Goal: Task Accomplishment & Management: Manage account settings

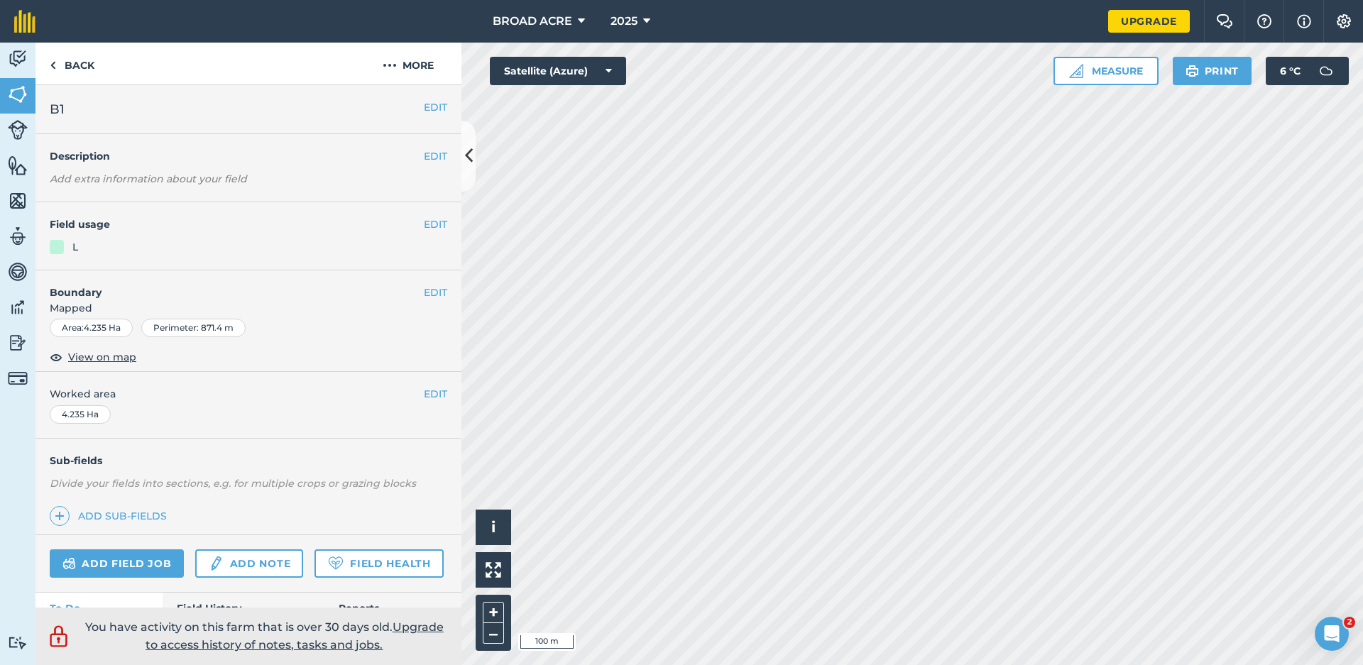
click at [60, 248] on div at bounding box center [57, 247] width 14 height 14
click at [432, 224] on button "EDIT" at bounding box center [435, 225] width 23 height 16
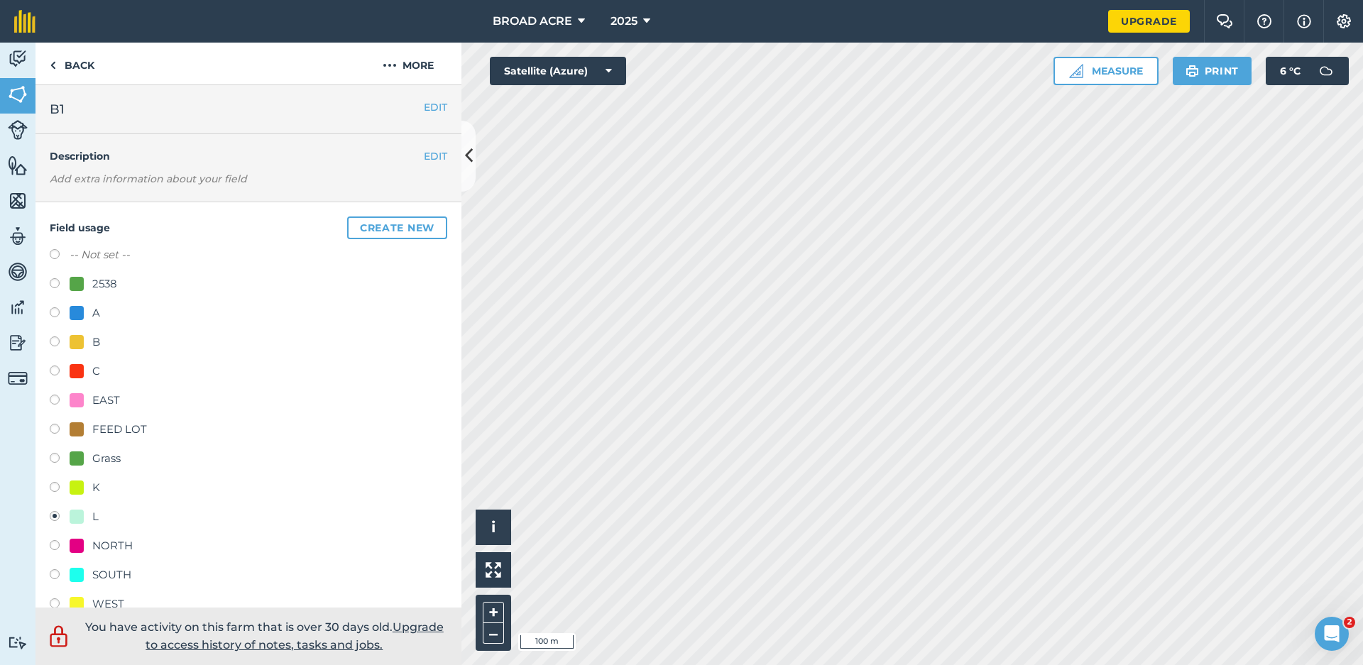
click at [55, 603] on label at bounding box center [60, 605] width 20 height 14
radio input "true"
radio input "false"
click at [55, 603] on label at bounding box center [60, 605] width 20 height 14
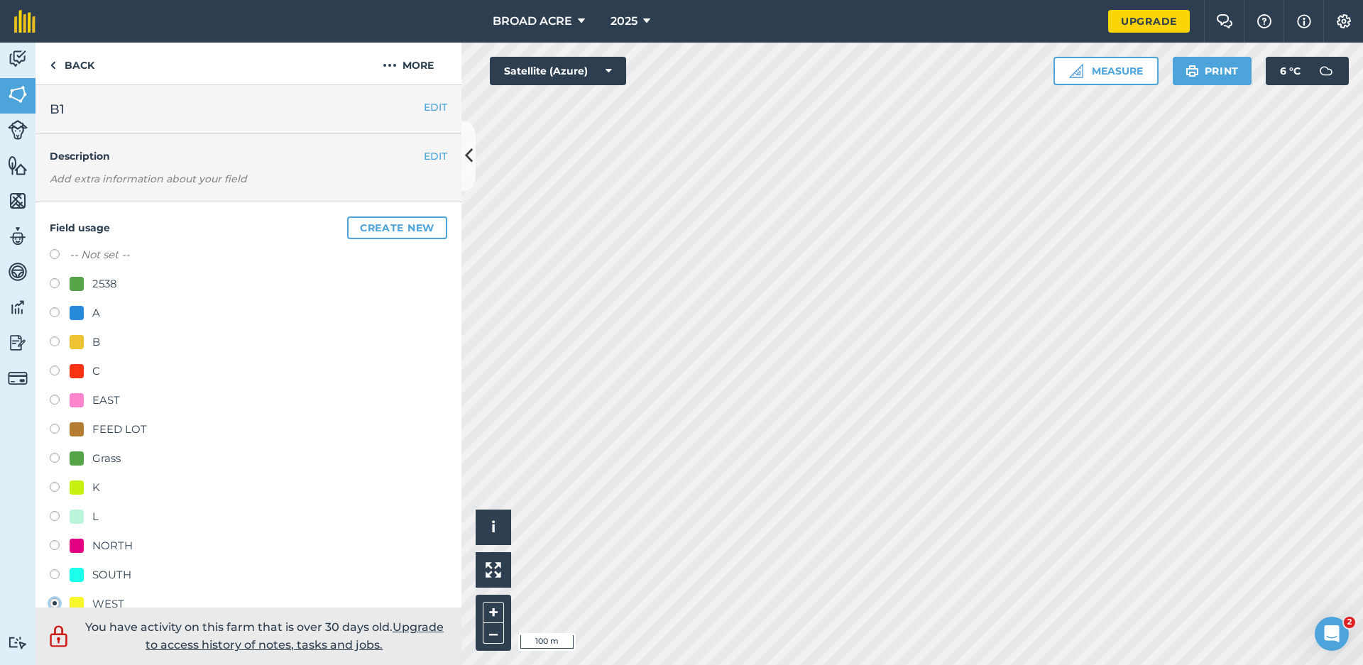
click at [55, 341] on label at bounding box center [60, 344] width 20 height 14
radio input "true"
radio input "false"
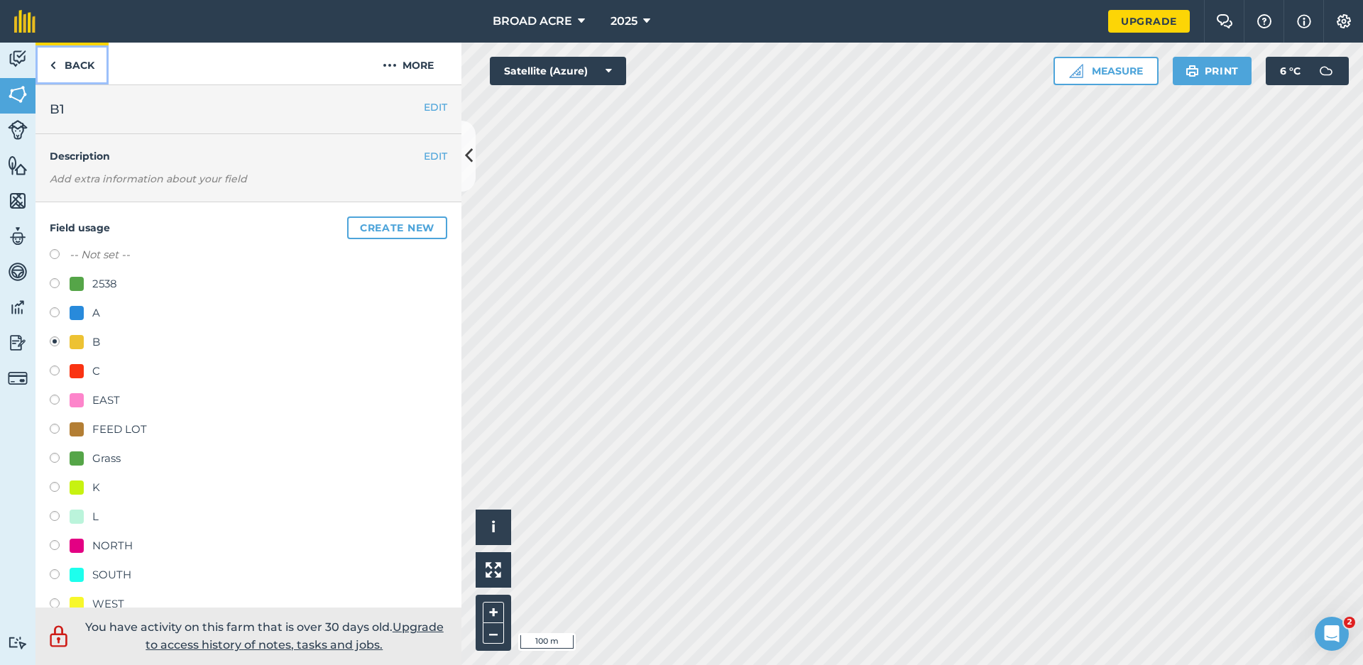
click at [84, 68] on link "Back" at bounding box center [71, 64] width 73 height 42
click at [77, 65] on link "Back" at bounding box center [71, 64] width 73 height 42
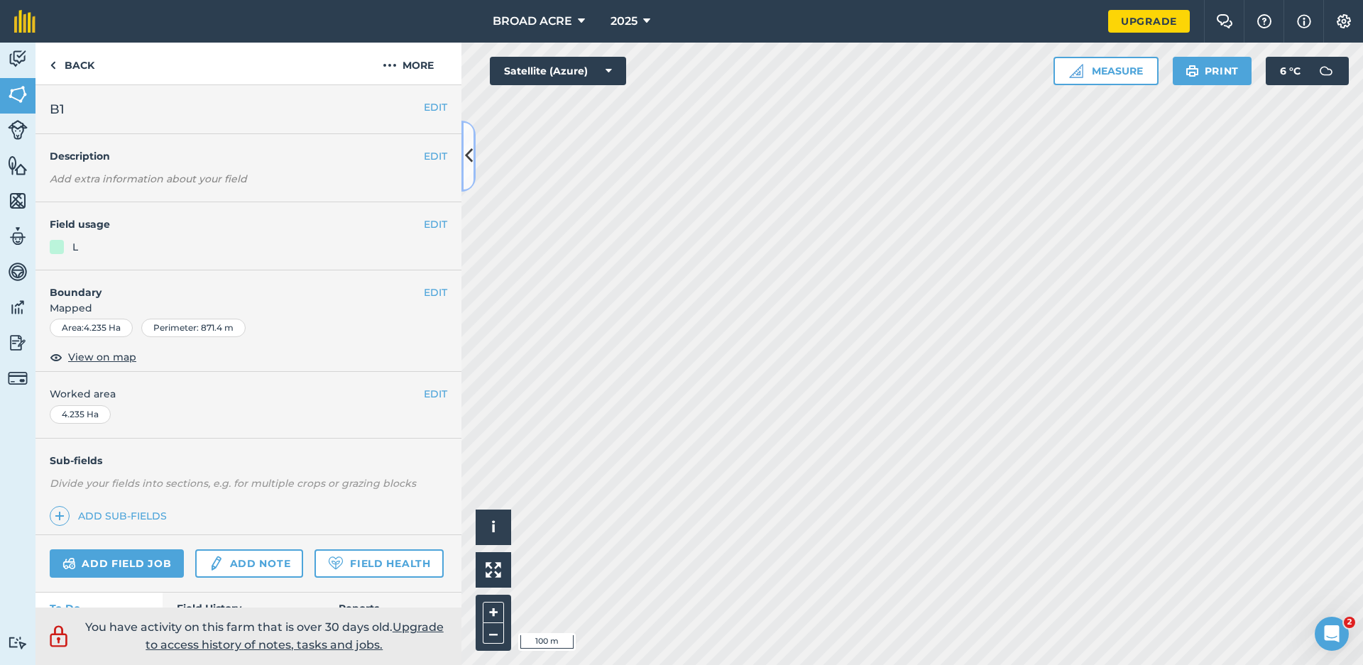
click at [465, 160] on icon at bounding box center [469, 155] width 8 height 25
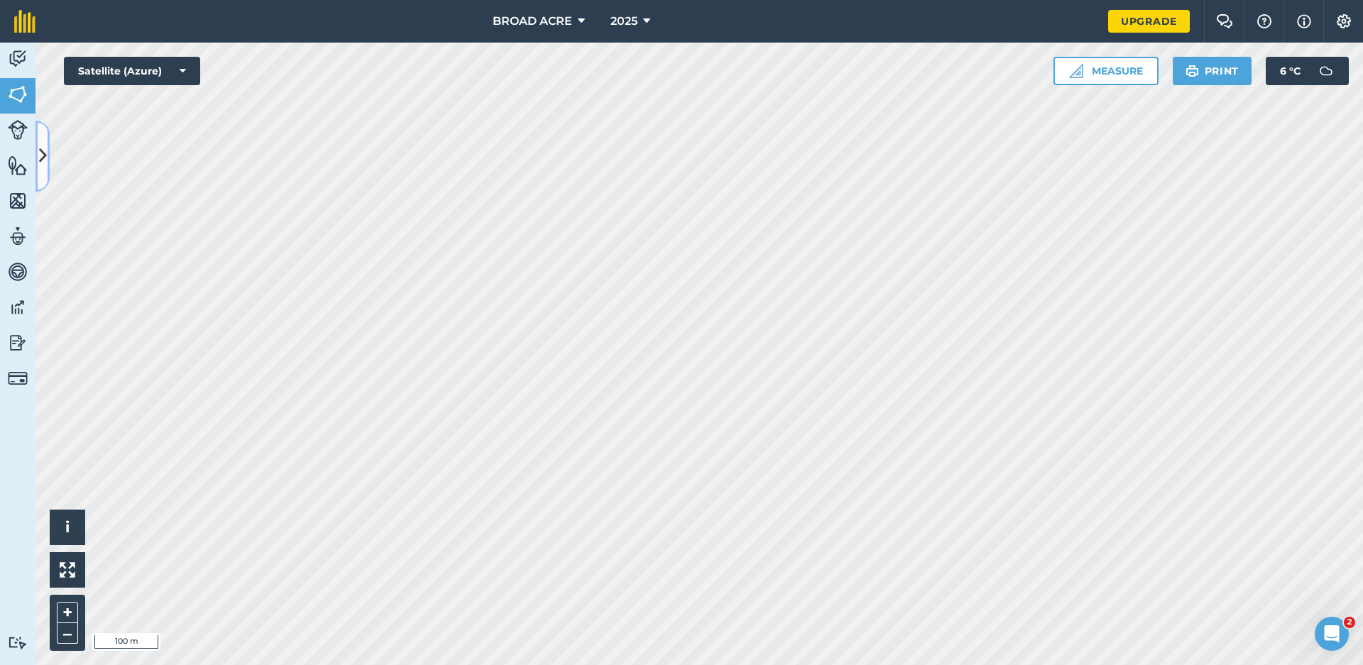
click at [45, 155] on icon at bounding box center [43, 155] width 8 height 25
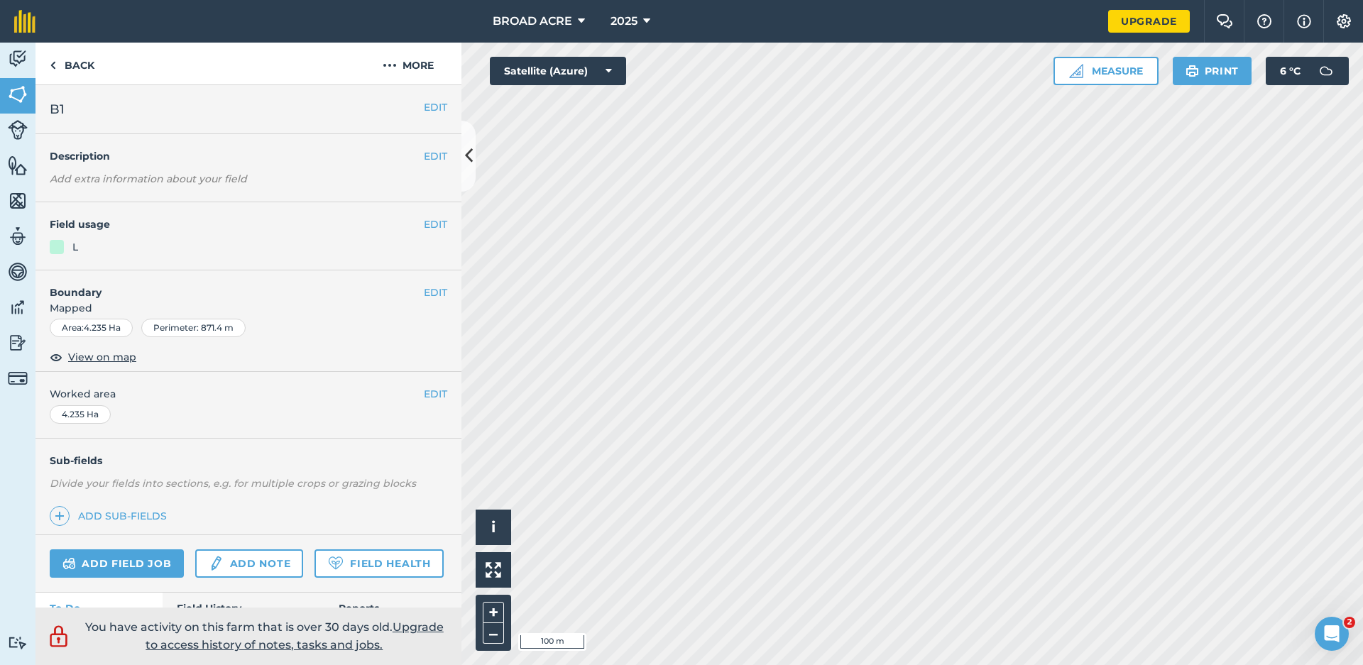
click at [55, 245] on div at bounding box center [57, 247] width 14 height 14
click at [424, 221] on button "EDIT" at bounding box center [435, 225] width 23 height 16
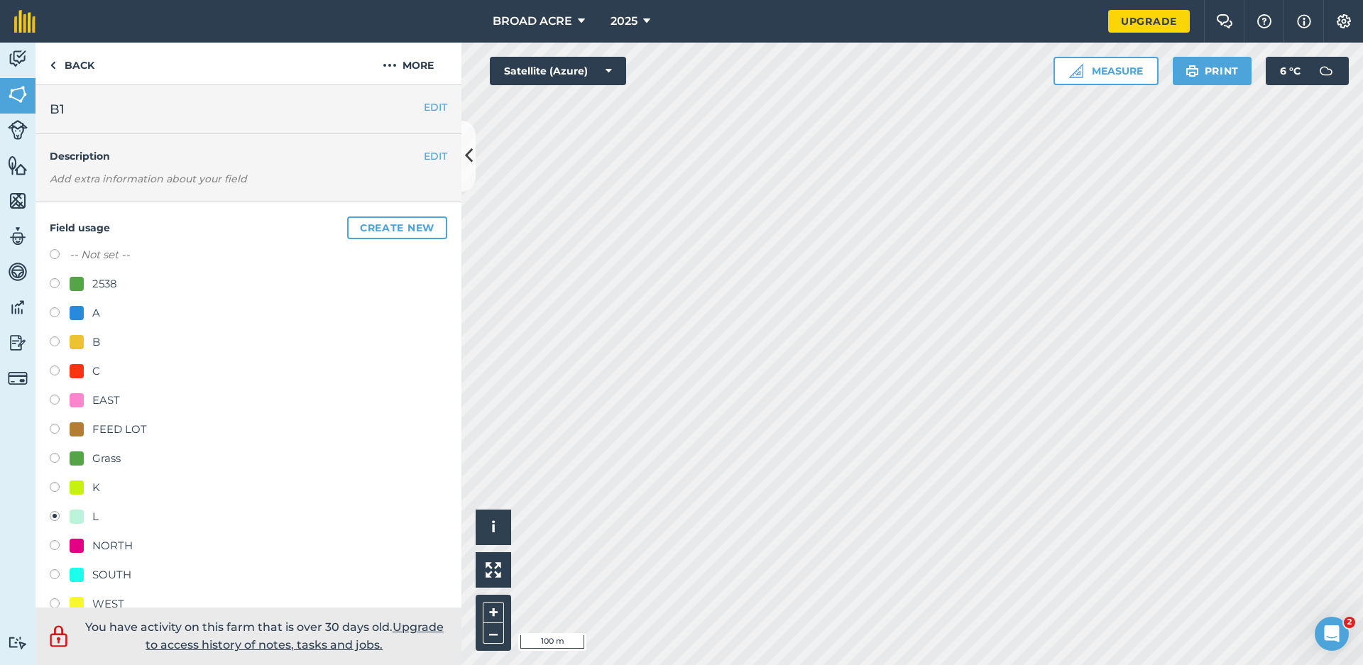
click at [55, 340] on label at bounding box center [60, 344] width 20 height 14
radio input "true"
radio input "false"
click at [403, 230] on button "Create new" at bounding box center [397, 228] width 100 height 23
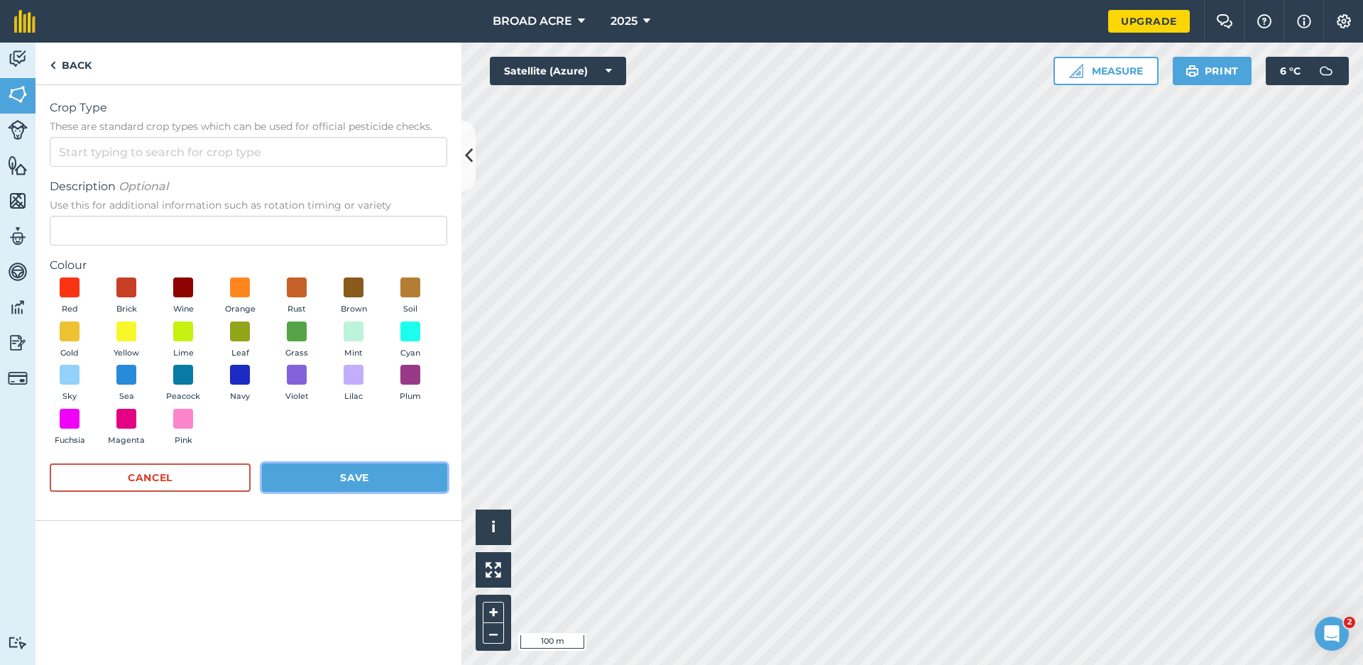
click at [330, 475] on button "Save" at bounding box center [354, 478] width 185 height 28
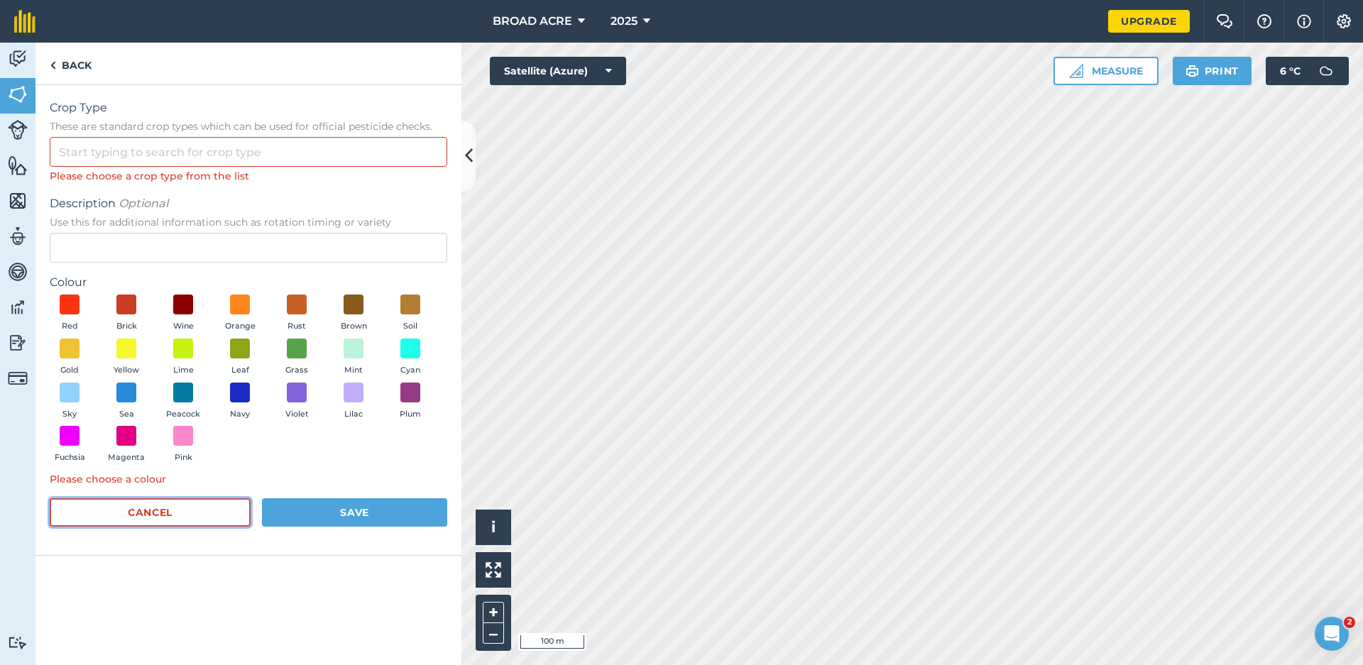
click at [207, 513] on button "Cancel" at bounding box center [150, 512] width 201 height 28
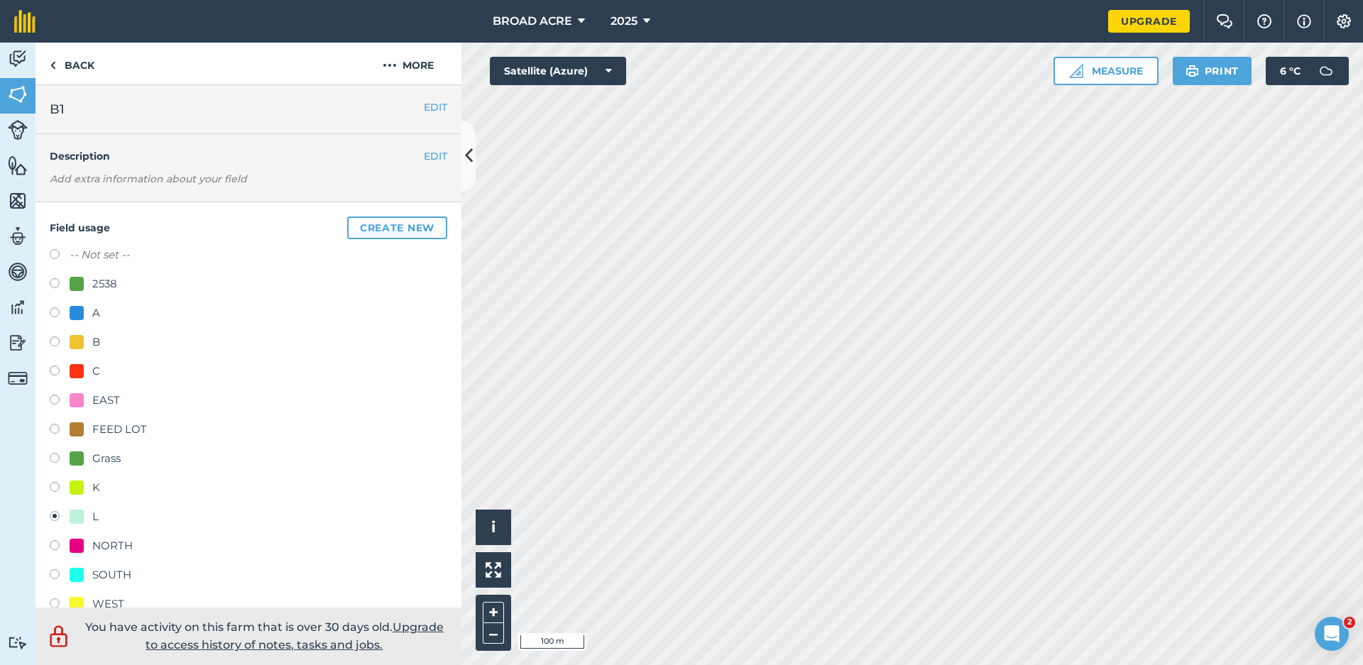
click at [55, 347] on label at bounding box center [60, 344] width 20 height 14
radio input "true"
radio input "false"
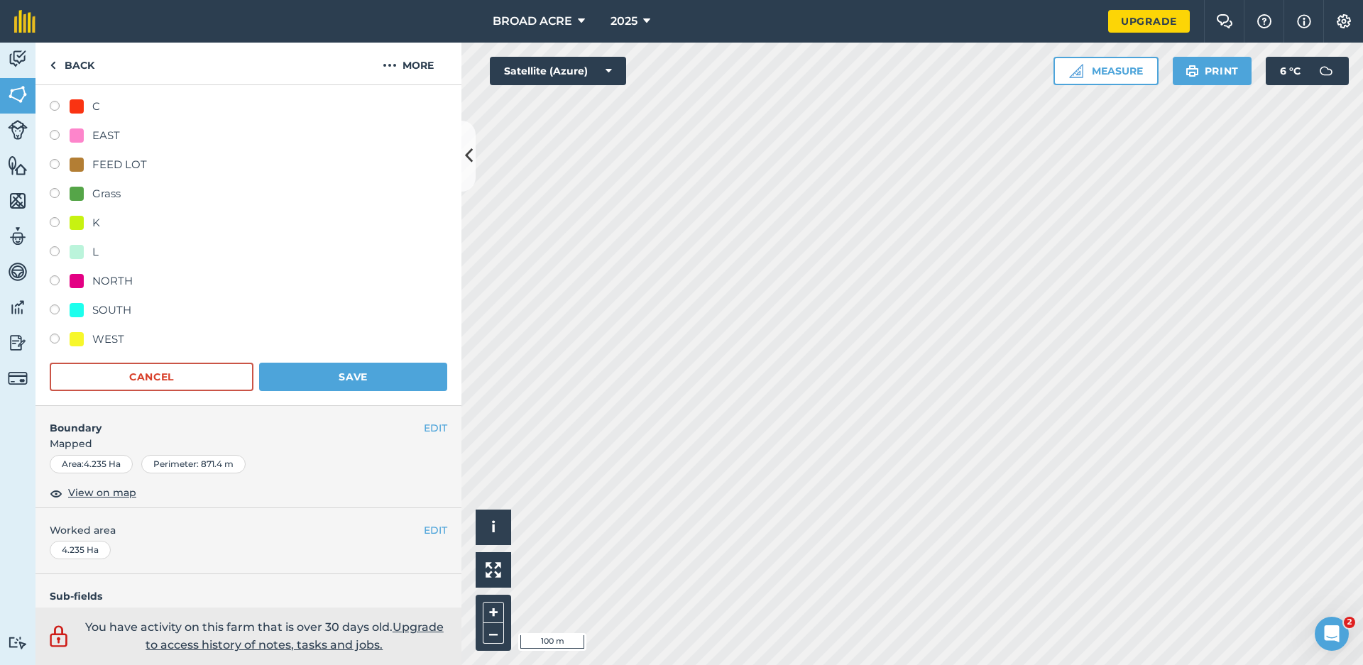
scroll to position [284, 0]
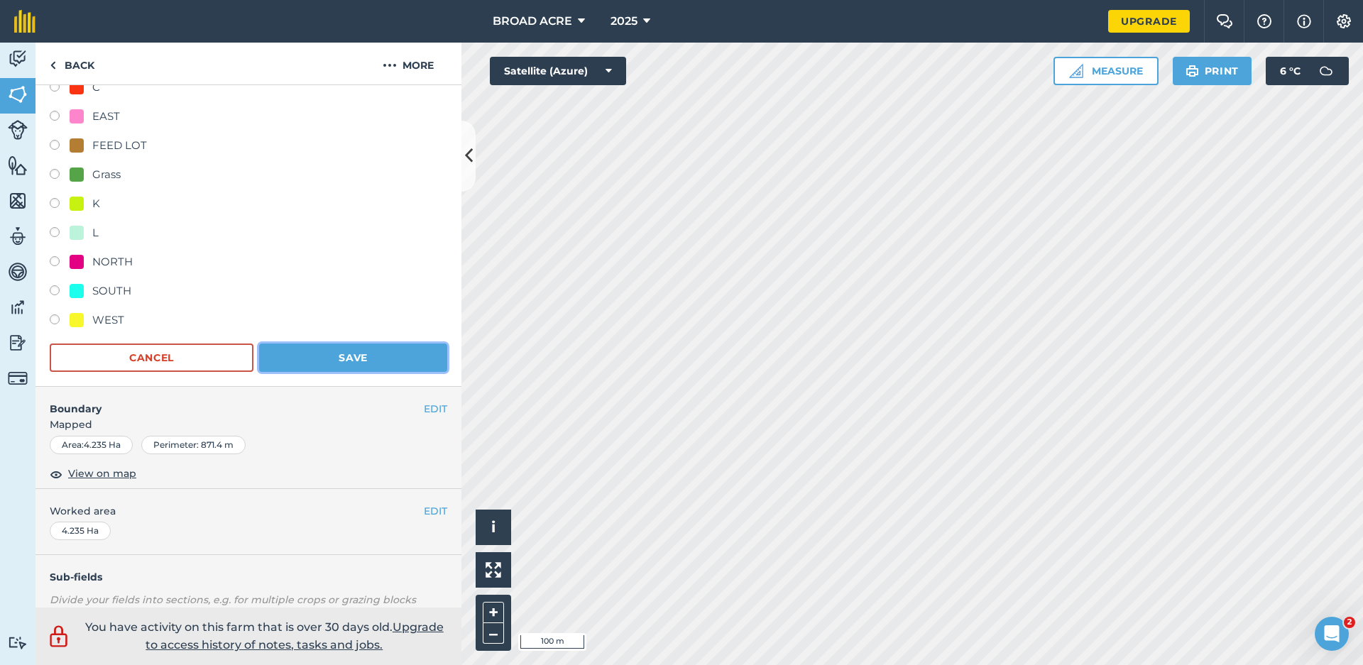
click at [344, 356] on button "Save" at bounding box center [353, 358] width 188 height 28
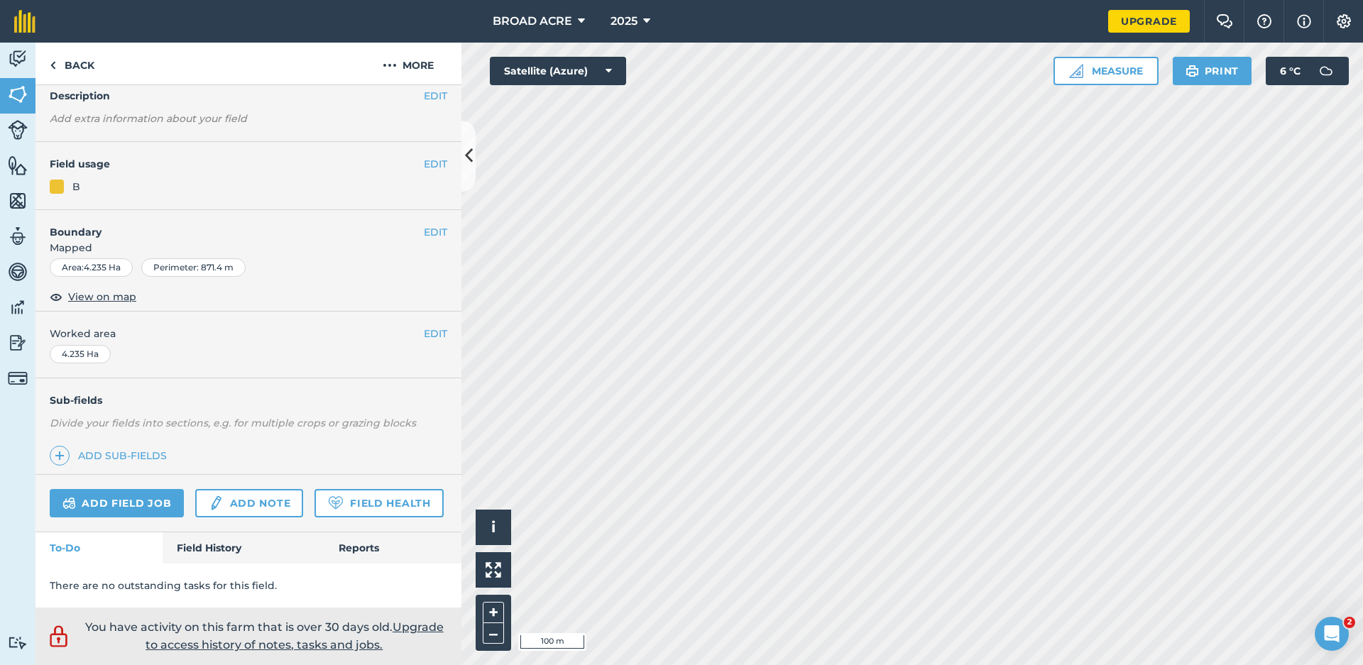
scroll to position [100, 0]
click at [427, 156] on button "EDIT" at bounding box center [435, 164] width 23 height 16
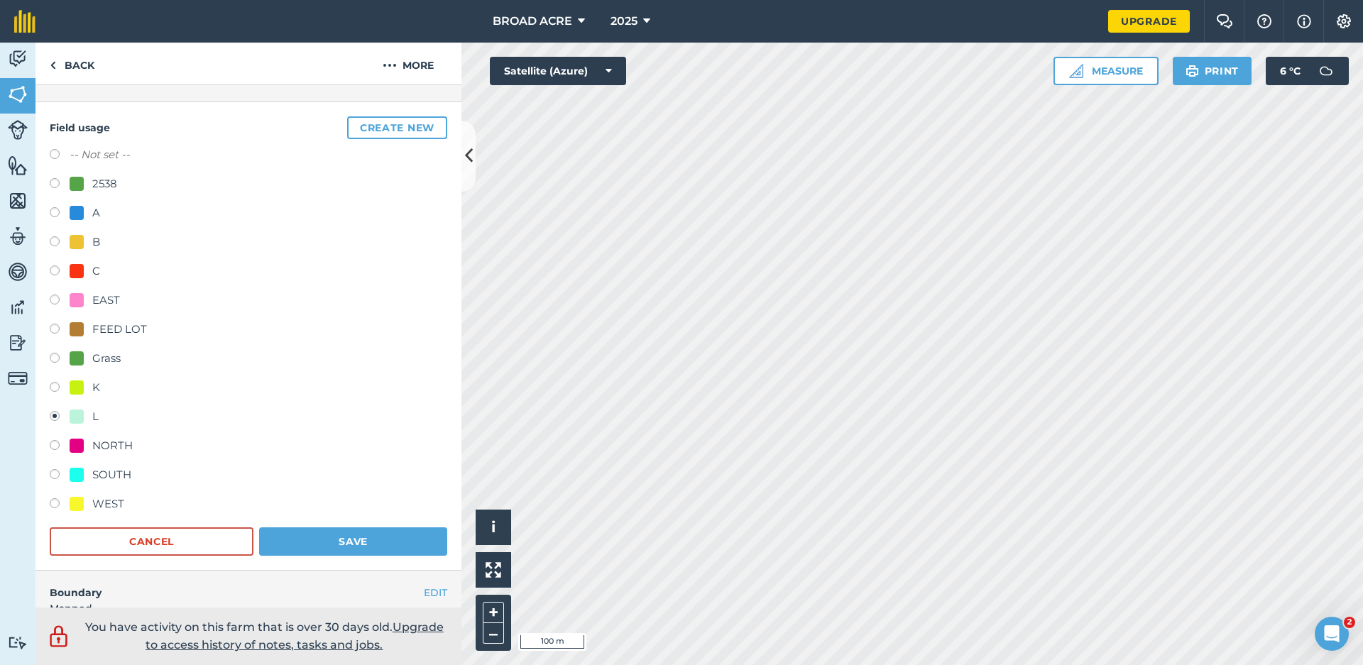
click at [51, 264] on div "C" at bounding box center [249, 273] width 398 height 21
click at [53, 271] on label at bounding box center [60, 273] width 20 height 14
radio input "true"
radio input "false"
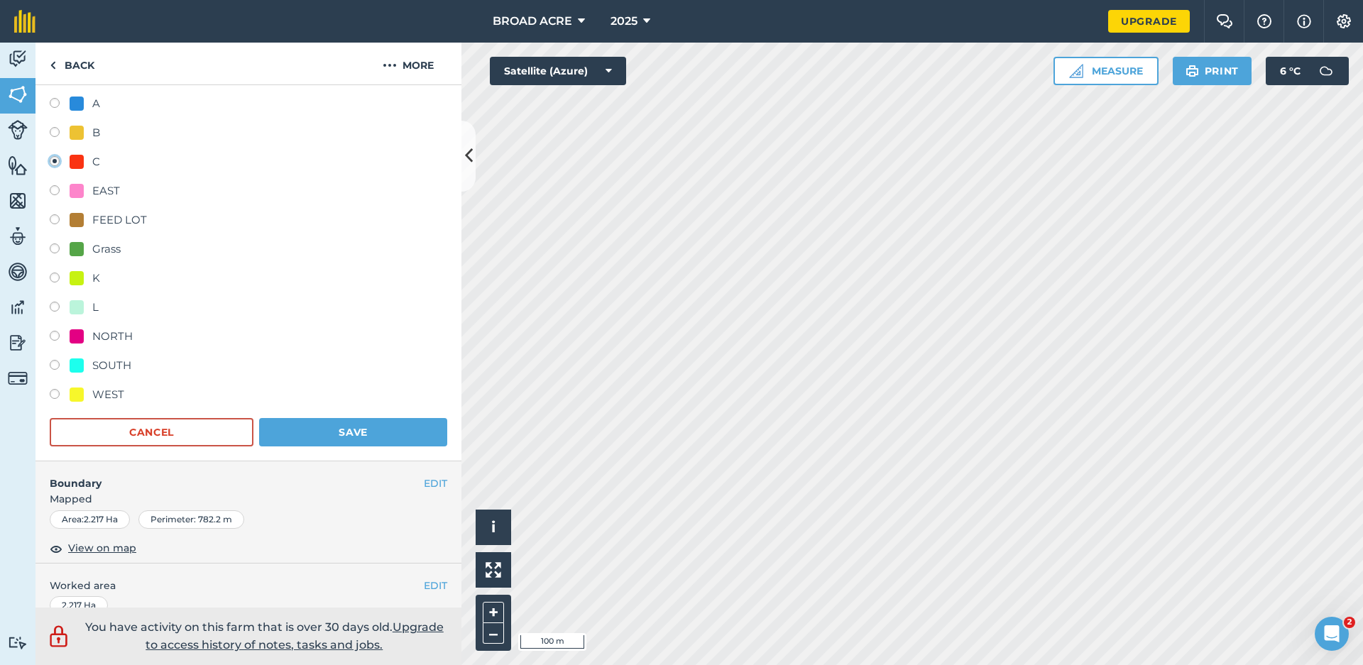
scroll to position [455, 0]
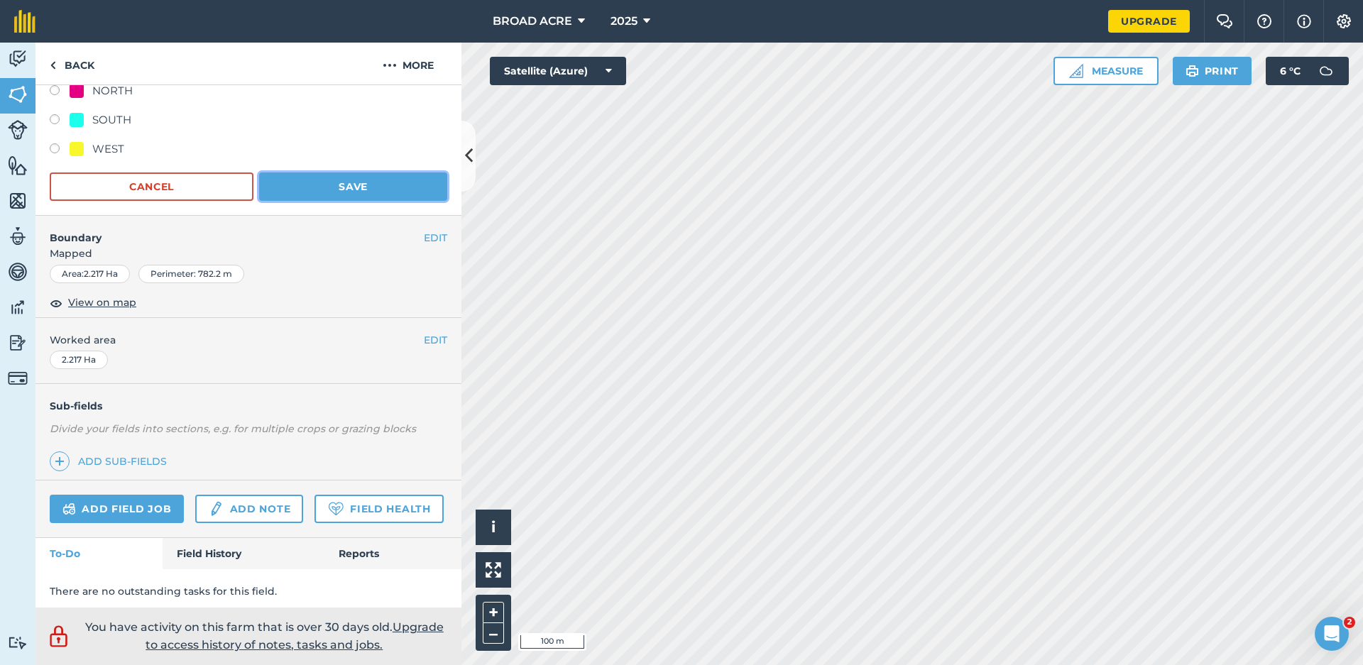
click at [330, 192] on button "Save" at bounding box center [353, 187] width 188 height 28
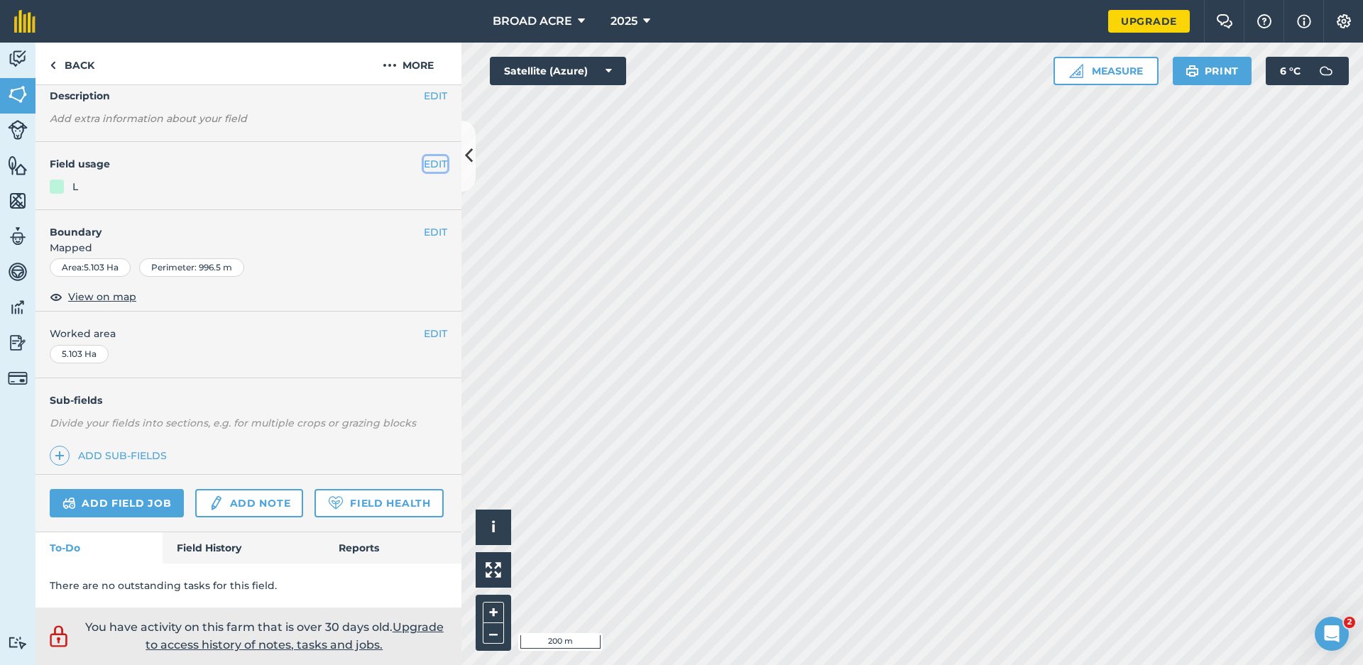
click at [433, 156] on button "EDIT" at bounding box center [435, 164] width 23 height 16
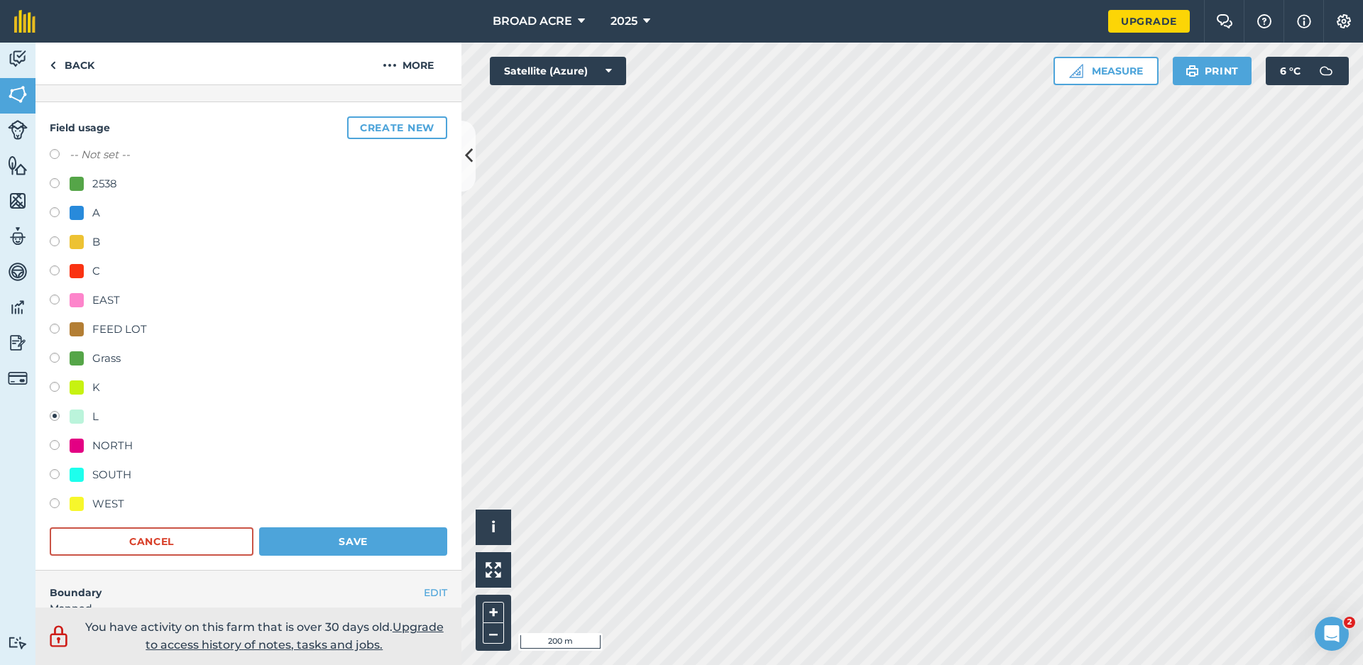
click at [54, 204] on div "A" at bounding box center [249, 214] width 398 height 21
click at [57, 212] on label at bounding box center [60, 214] width 20 height 14
radio input "true"
radio input "false"
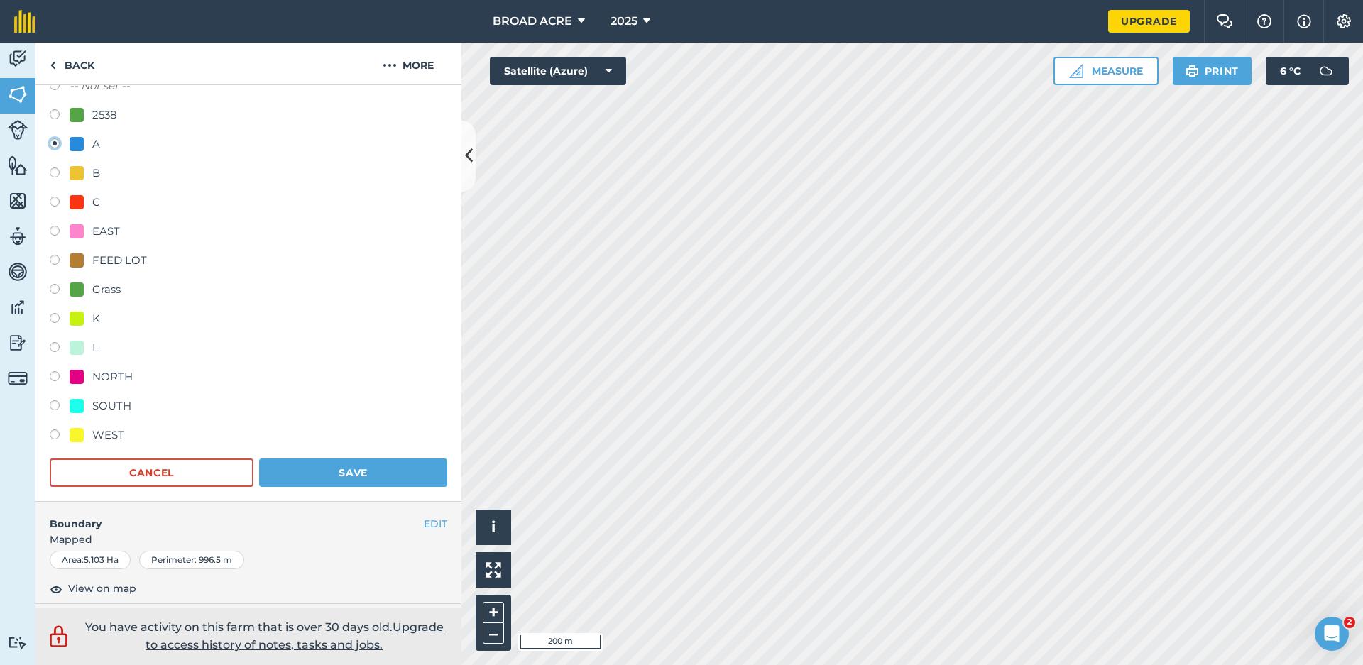
scroll to position [242, 0]
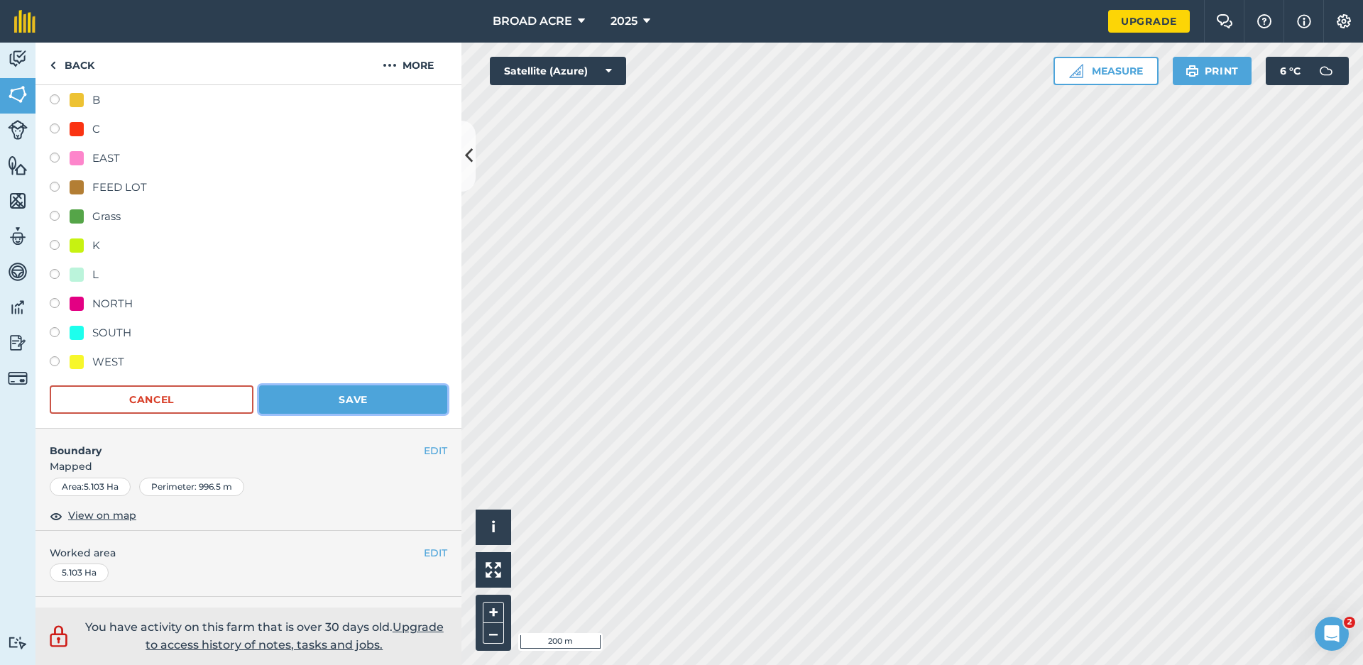
click at [308, 396] on button "Save" at bounding box center [353, 400] width 188 height 28
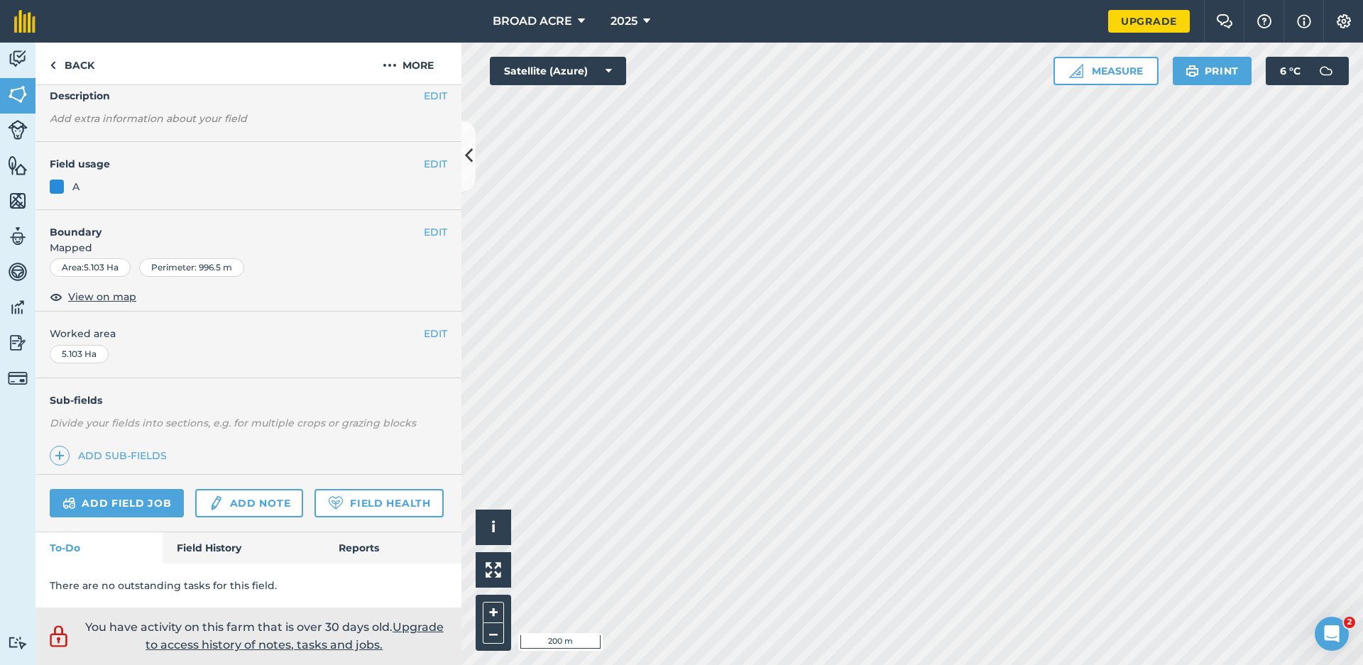
scroll to position [100, 0]
click at [426, 156] on button "EDIT" at bounding box center [435, 164] width 23 height 16
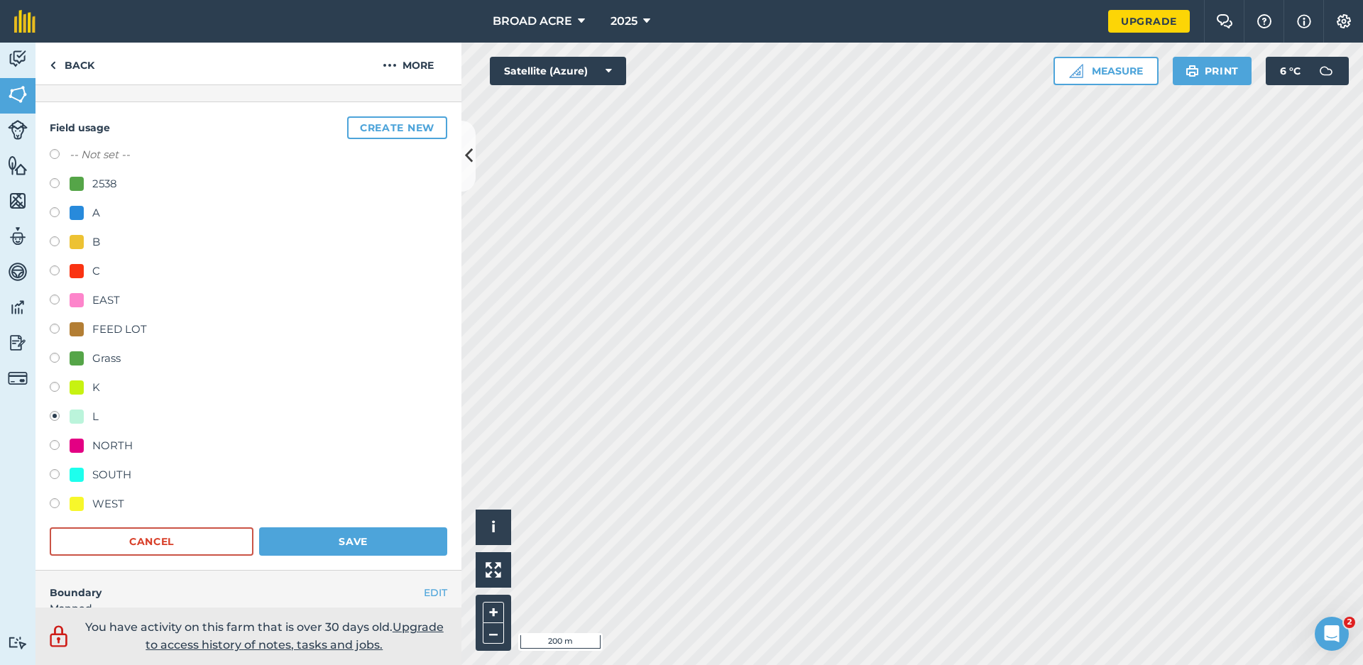
click at [58, 205] on div "A" at bounding box center [249, 214] width 398 height 21
click at [55, 209] on label at bounding box center [60, 214] width 20 height 14
radio input "true"
radio input "false"
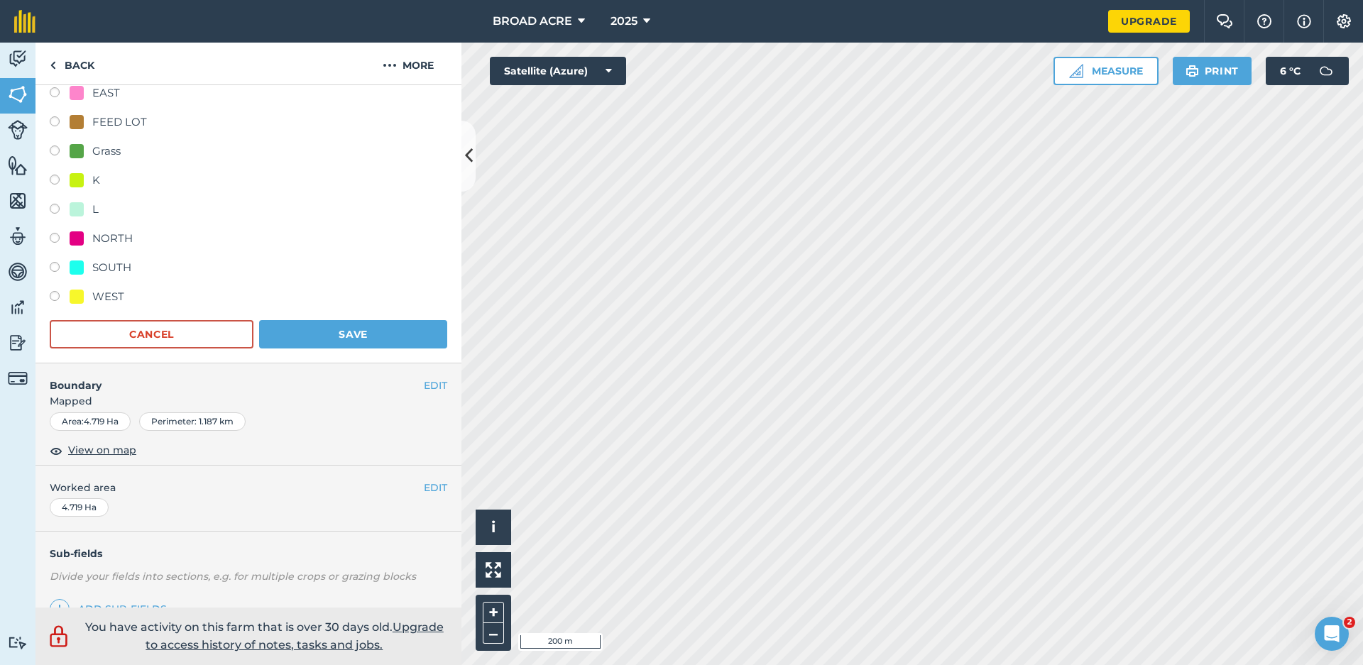
scroll to position [313, 0]
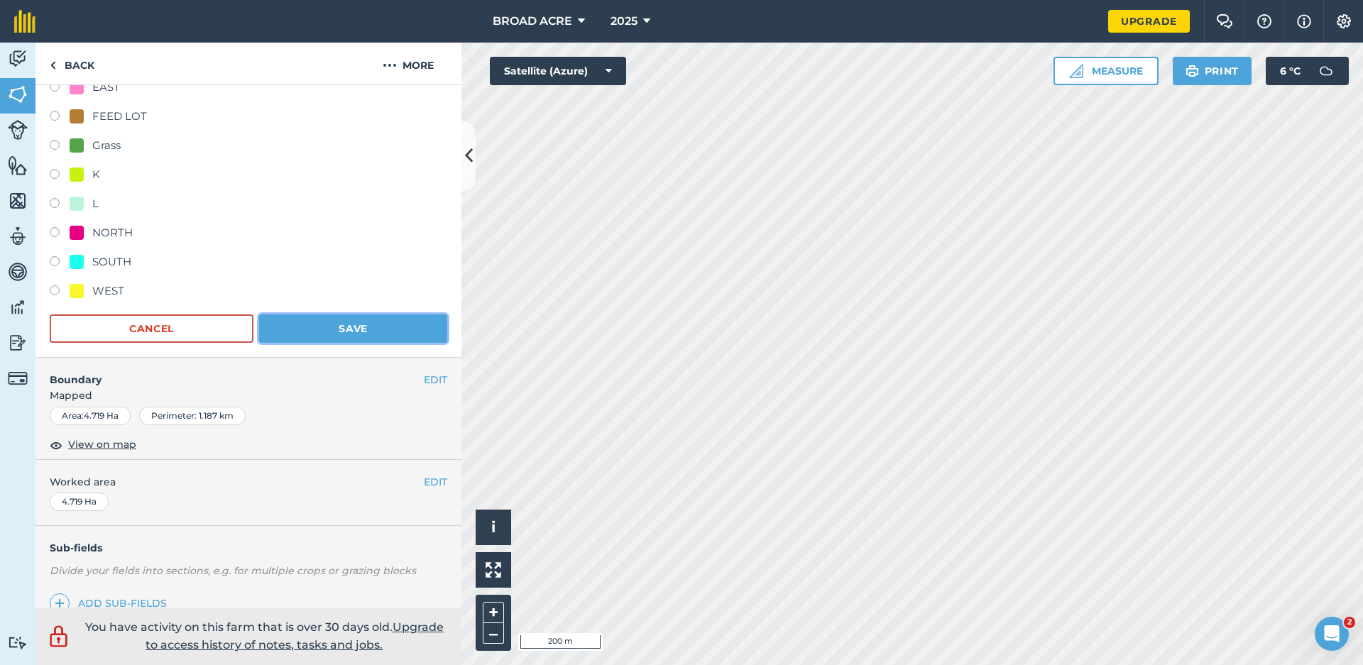
click at [368, 322] on button "Save" at bounding box center [353, 329] width 188 height 28
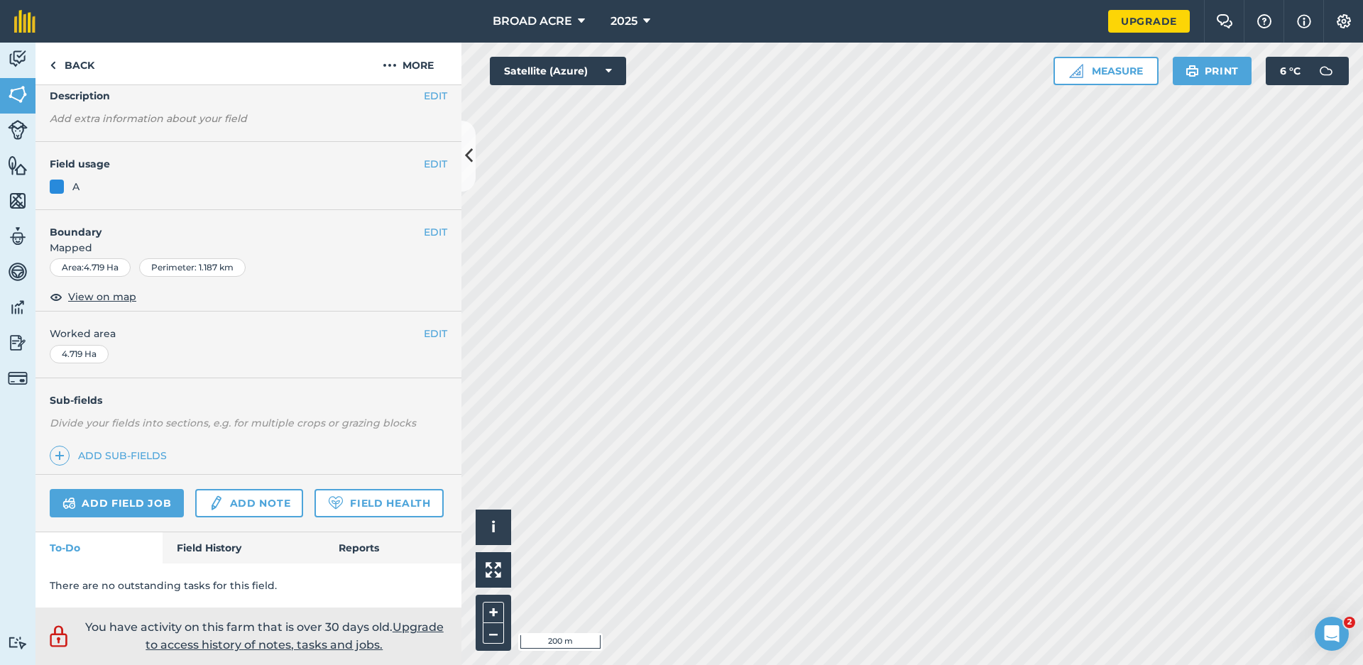
scroll to position [100, 0]
click at [469, 160] on icon at bounding box center [469, 155] width 8 height 25
